Goal: Transaction & Acquisition: Purchase product/service

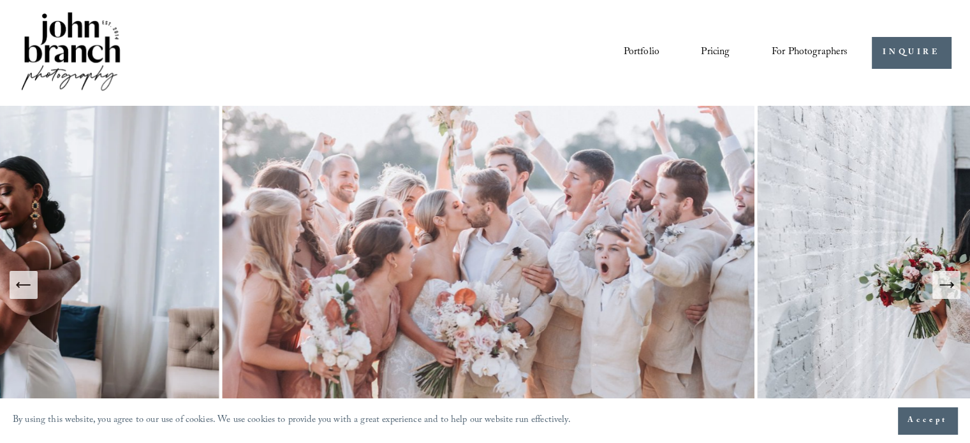
click at [710, 52] on link "Pricing" at bounding box center [715, 53] width 29 height 22
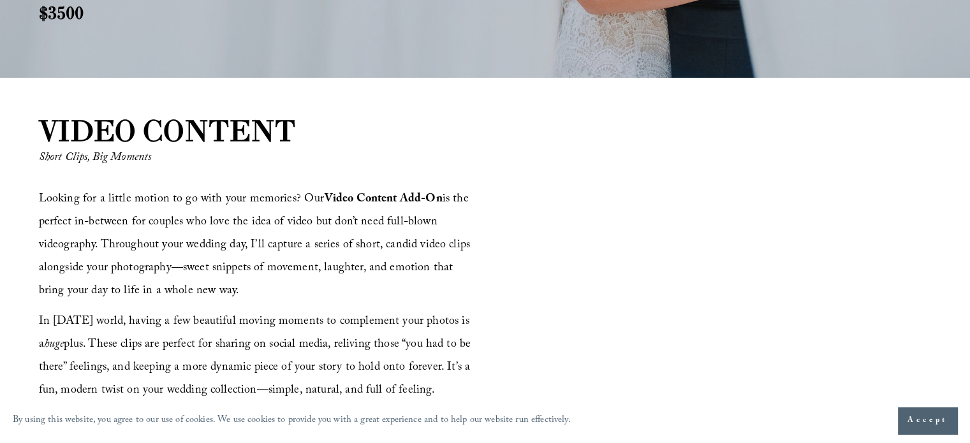
scroll to position [1402, 0]
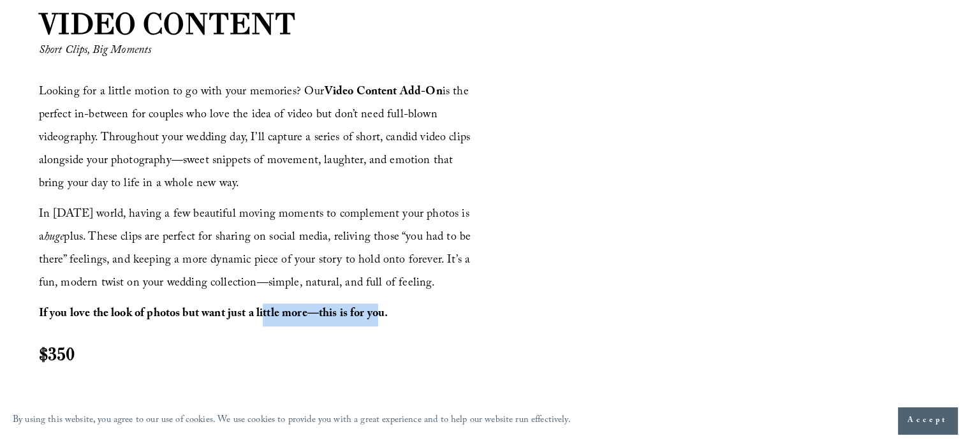
drag, startPoint x: 264, startPoint y: 312, endPoint x: 381, endPoint y: 307, distance: 116.7
click at [381, 307] on strong "If you love the look of photos but want just a little more—this is for you." at bounding box center [213, 315] width 349 height 20
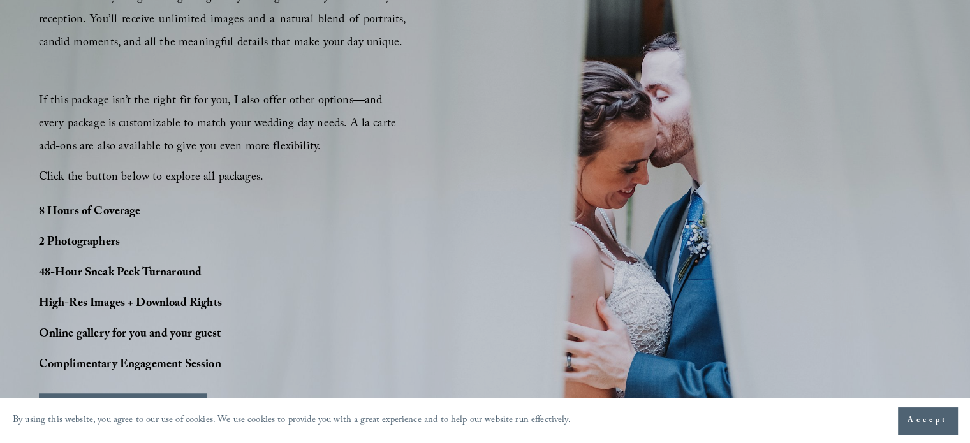
scroll to position [956, 0]
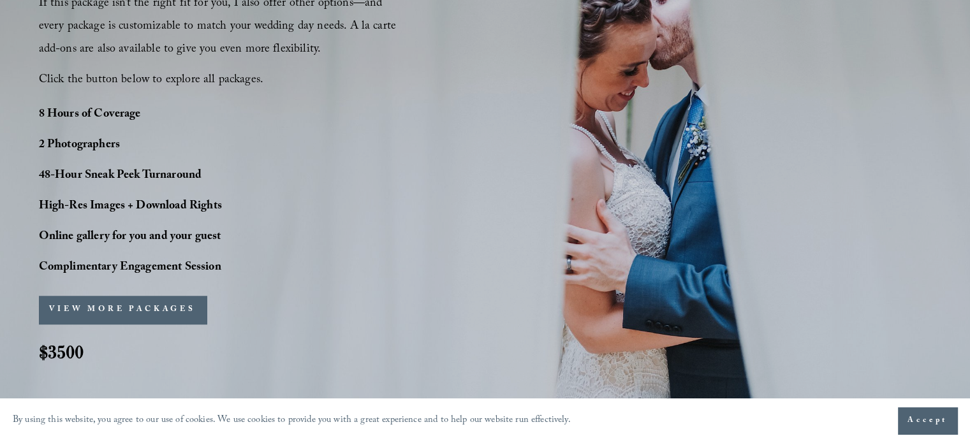
click at [130, 308] on button "VIEW MORE PACKAGES" at bounding box center [123, 310] width 168 height 28
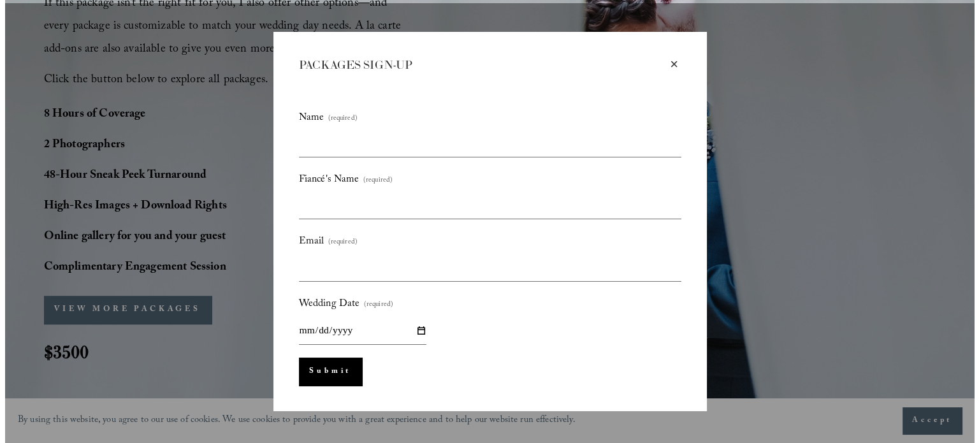
scroll to position [959, 0]
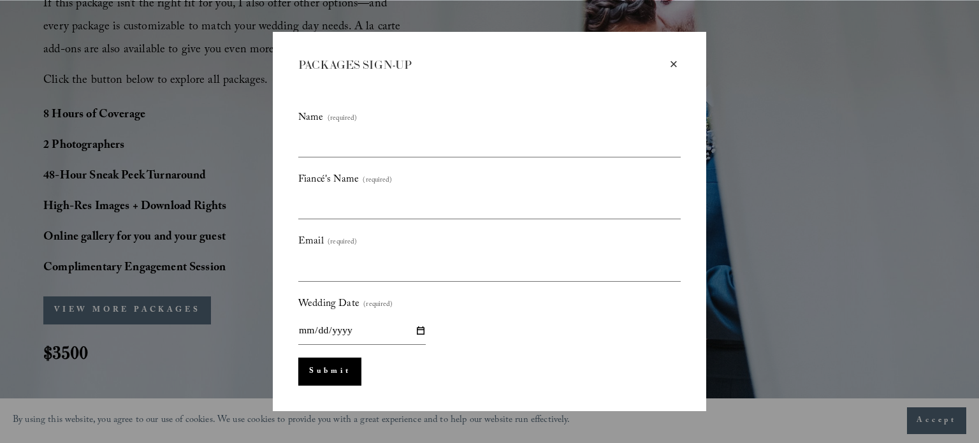
click at [673, 64] on div "×" at bounding box center [674, 64] width 14 height 14
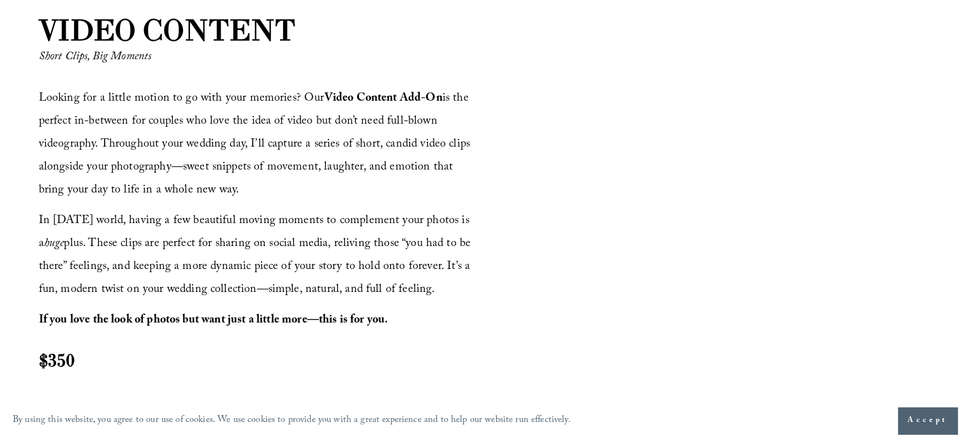
scroll to position [1402, 0]
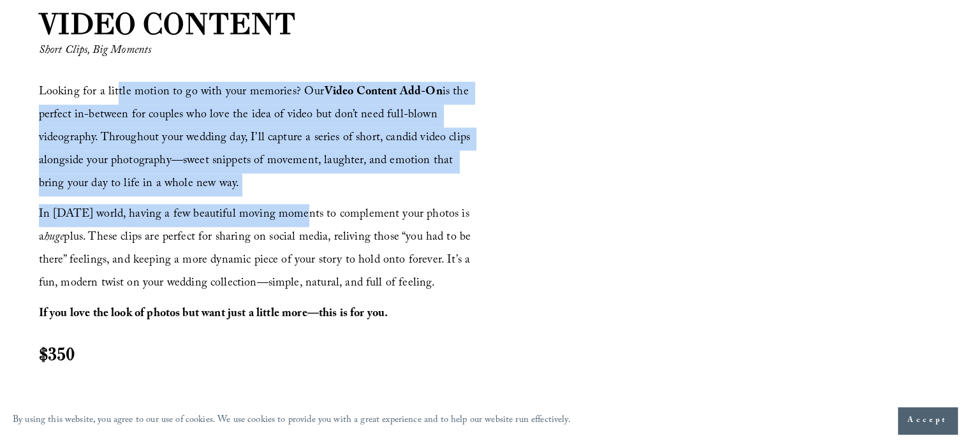
drag, startPoint x: 117, startPoint y: 101, endPoint x: 286, endPoint y: 205, distance: 197.8
click at [286, 205] on div "Looking for a little motion to go with your memories? Our Video Content Add-On …" at bounding box center [260, 224] width 442 height 284
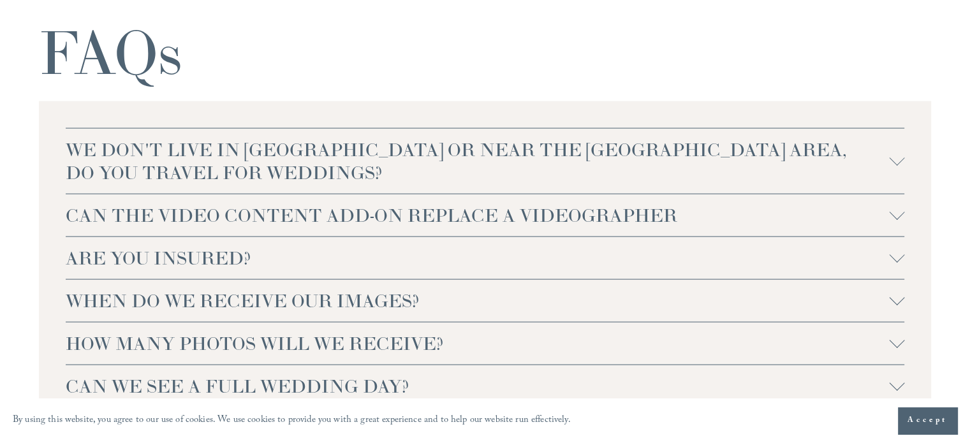
scroll to position [2805, 0]
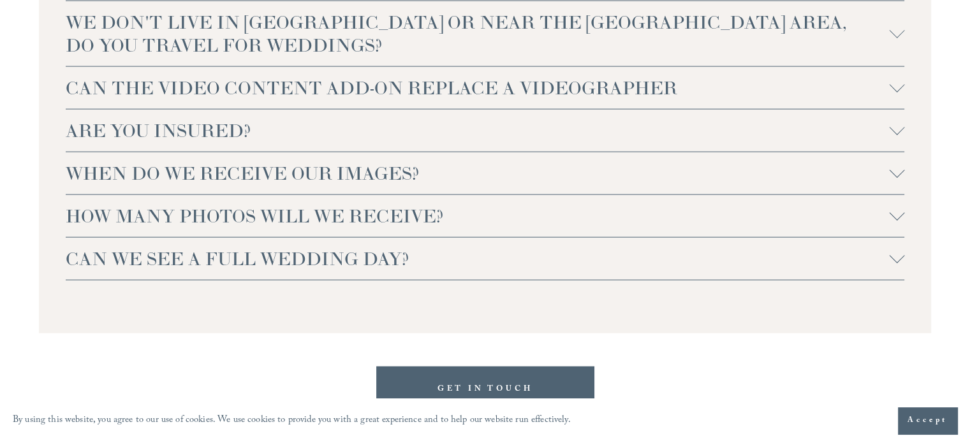
click at [293, 229] on button "HOW MANY PHOTOS WILL WE RECEIVE?" at bounding box center [485, 216] width 839 height 42
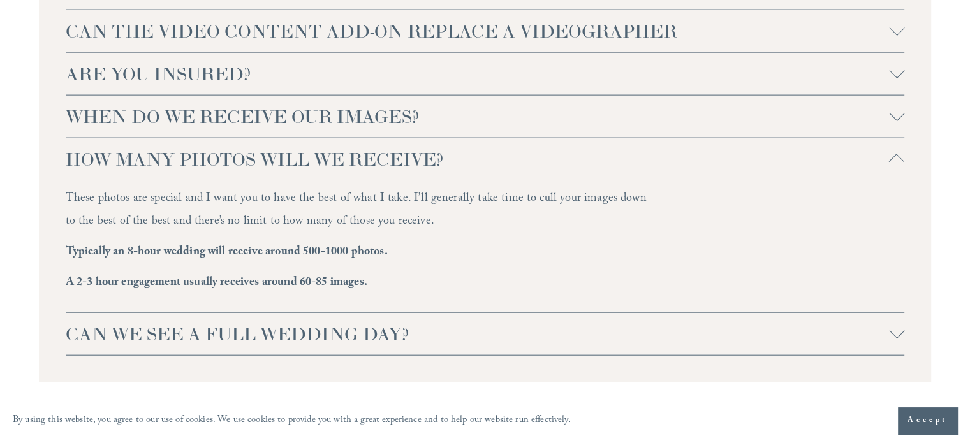
scroll to position [2996, 0]
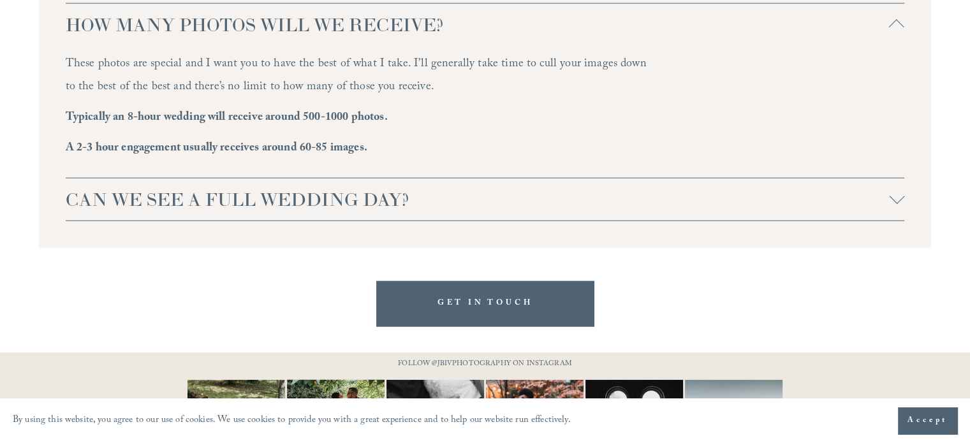
click at [291, 201] on span "CAN WE SEE A FULL WEDDING DAY?" at bounding box center [478, 199] width 824 height 23
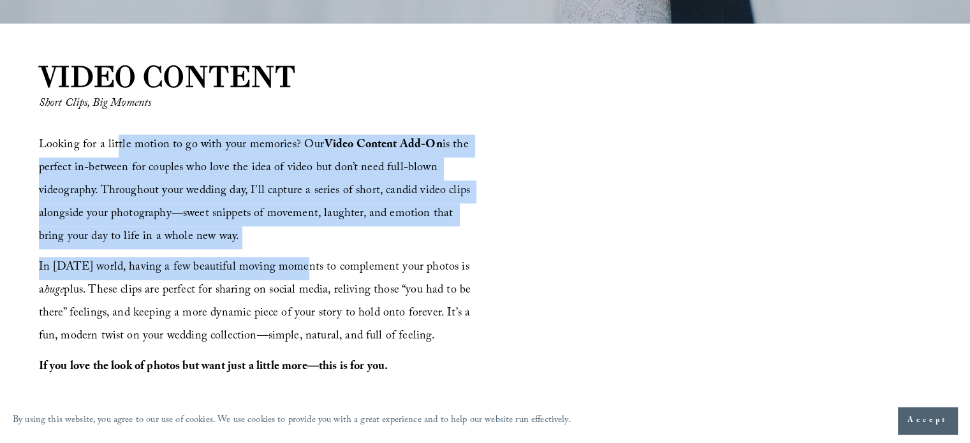
scroll to position [1275, 0]
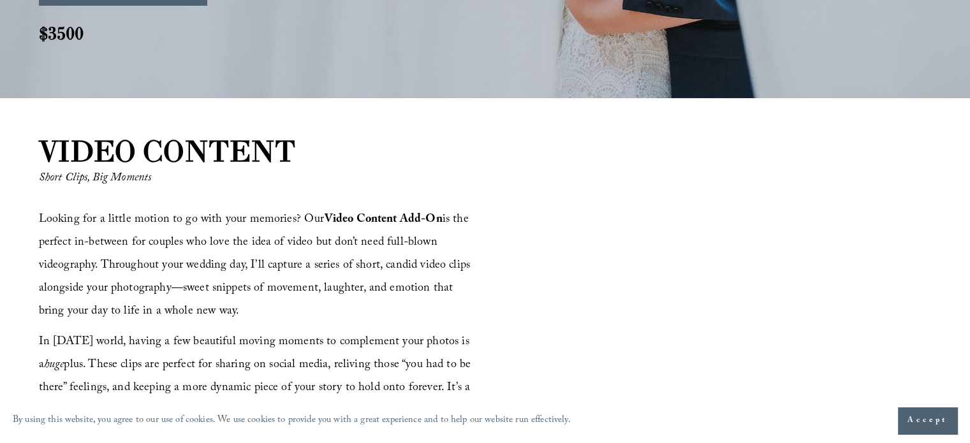
click at [293, 189] on p "Short Clips, Big Moments" at bounding box center [204, 179] width 330 height 23
drag, startPoint x: 121, startPoint y: 242, endPoint x: 221, endPoint y: 319, distance: 125.8
click at [221, 319] on p "Looking for a little motion to go with your memories? Our Video Content Add-On …" at bounding box center [260, 266] width 442 height 115
click at [219, 318] on p "Looking for a little motion to go with your memories? Our Video Content Add-On …" at bounding box center [260, 266] width 442 height 115
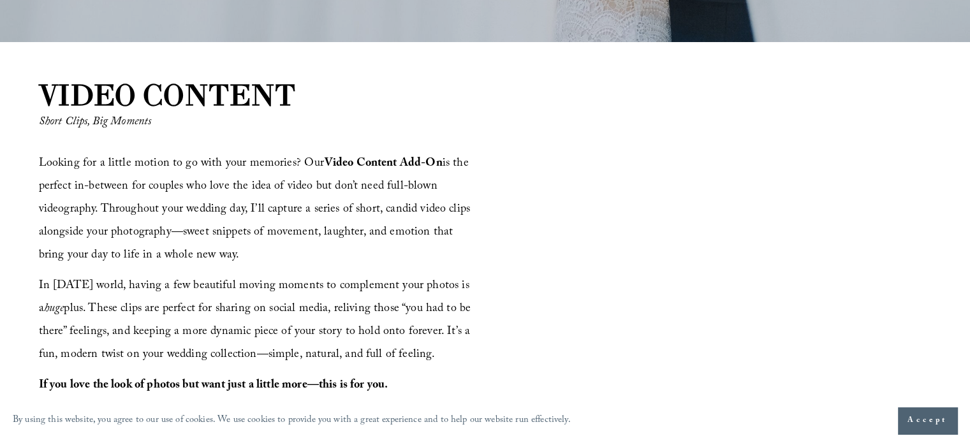
scroll to position [1466, 0]
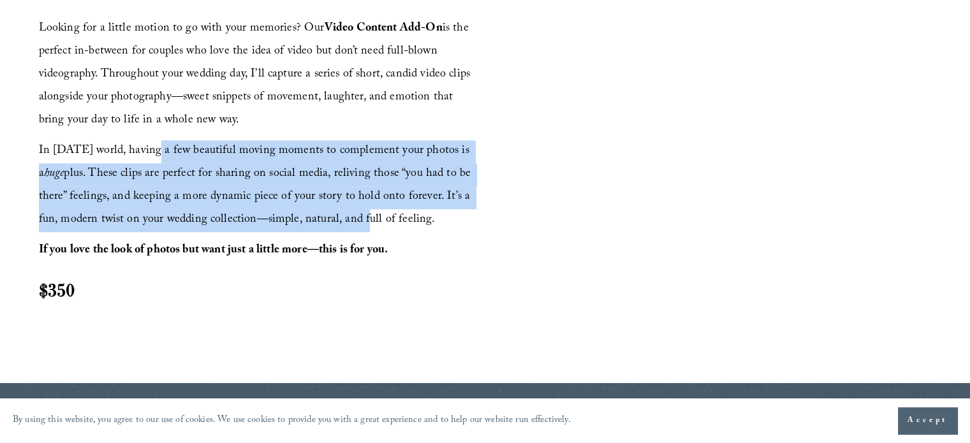
drag, startPoint x: 146, startPoint y: 156, endPoint x: 338, endPoint y: 229, distance: 205.8
click at [338, 229] on span "In [DATE] world, having a few beautiful moving moments to complement your photo…" at bounding box center [256, 186] width 435 height 89
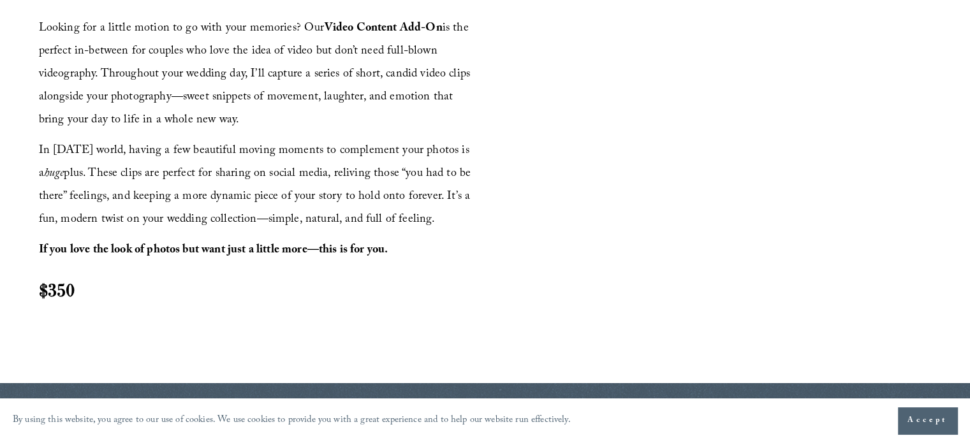
click at [339, 229] on span "In [DATE] world, having a few beautiful moving moments to complement your photo…" at bounding box center [256, 186] width 435 height 89
drag, startPoint x: 210, startPoint y: 249, endPoint x: 256, endPoint y: 257, distance: 46.0
click at [256, 257] on strong "If you love the look of photos but want just a little more—this is for you." at bounding box center [213, 251] width 349 height 20
click at [255, 258] on strong "If you love the look of photos but want just a little more—this is for you." at bounding box center [213, 251] width 349 height 20
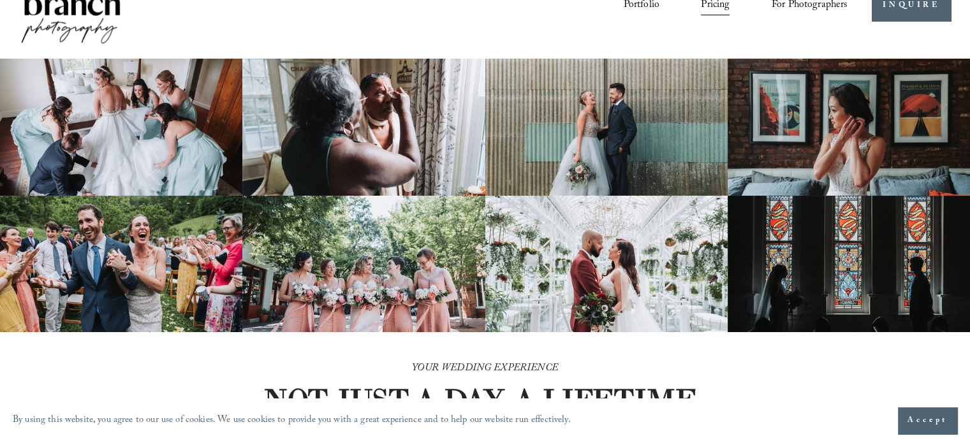
scroll to position [0, 0]
